Goal: Task Accomplishment & Management: Complete application form

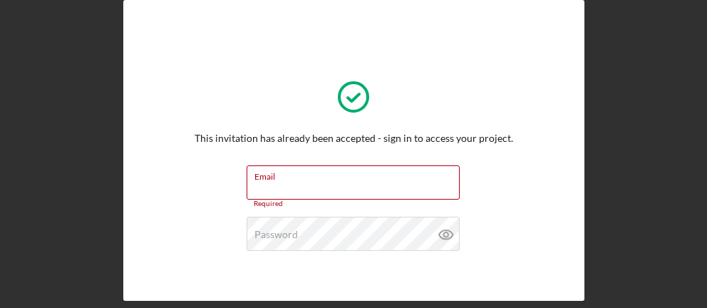
click at [474, 97] on div "This invitation has already been accepted - sign in to access your project. Ema…" at bounding box center [354, 198] width 319 height 274
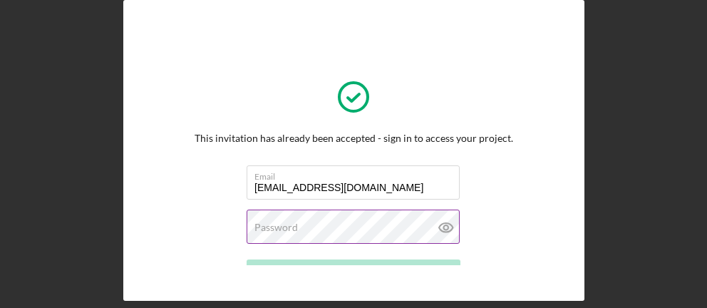
type input "orders@cornbread26.com"
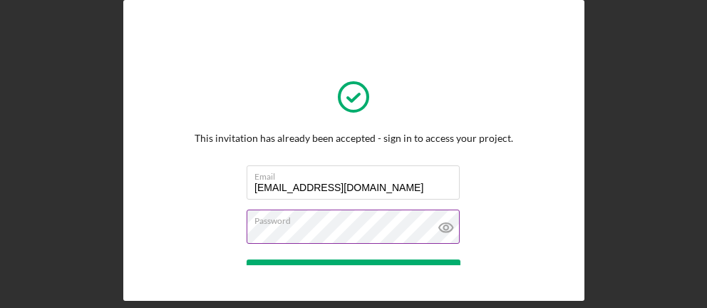
click at [353, 259] on button "Sign In" at bounding box center [354, 273] width 214 height 29
